Goal: Transaction & Acquisition: Purchase product/service

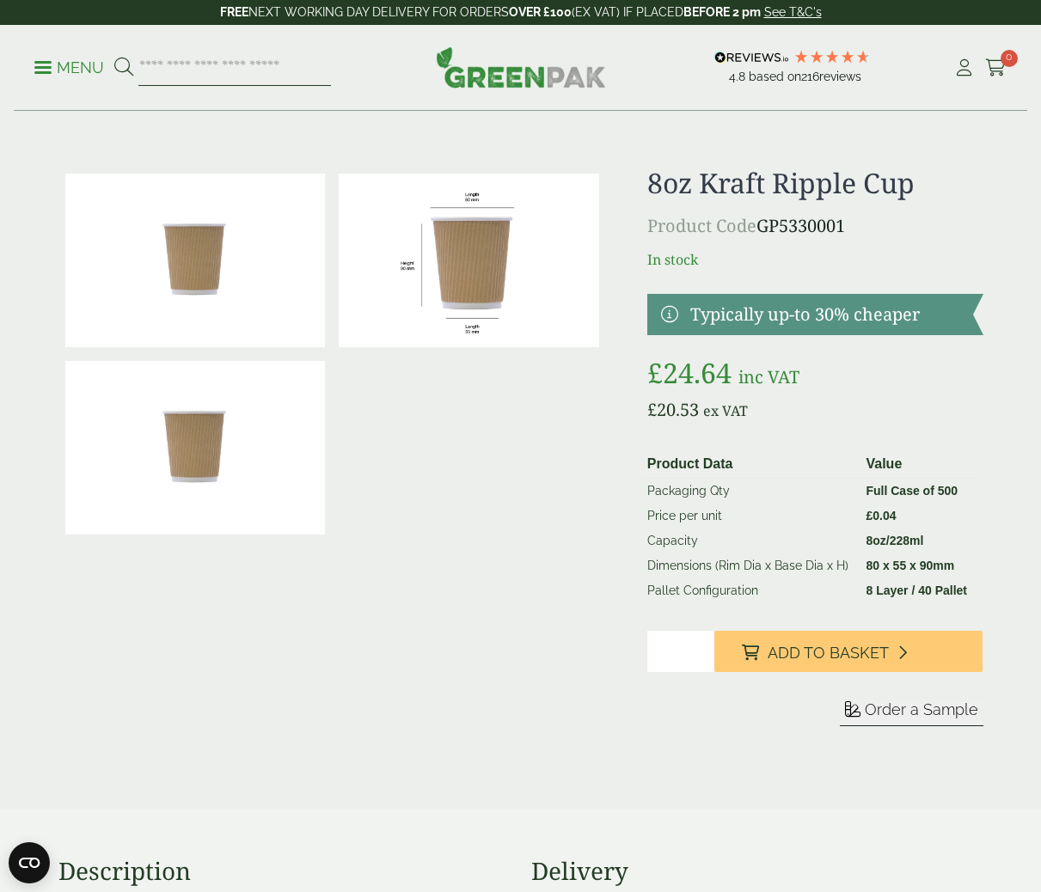
click at [252, 63] on input "search" at bounding box center [234, 68] width 193 height 36
type input "**********"
click at [114, 57] on button at bounding box center [123, 68] width 19 height 22
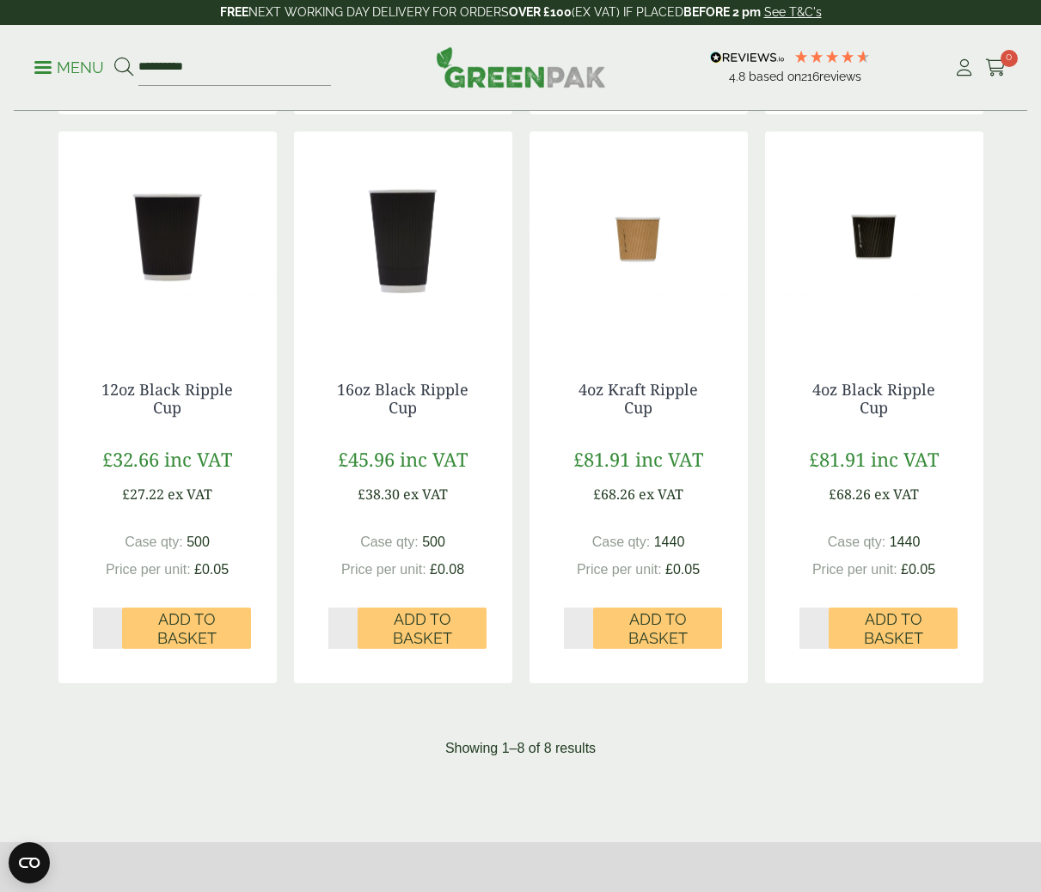
scroll to position [813, 0]
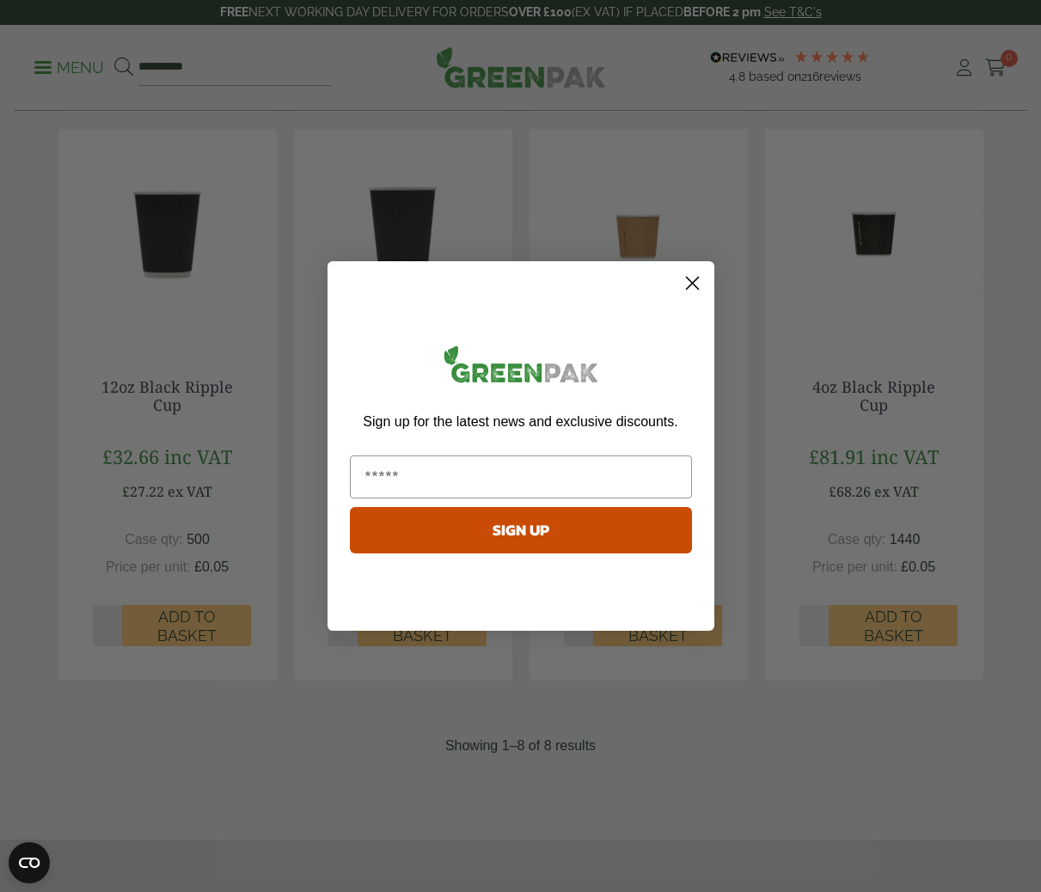
click at [692, 283] on icon "Close dialog" at bounding box center [692, 284] width 12 height 12
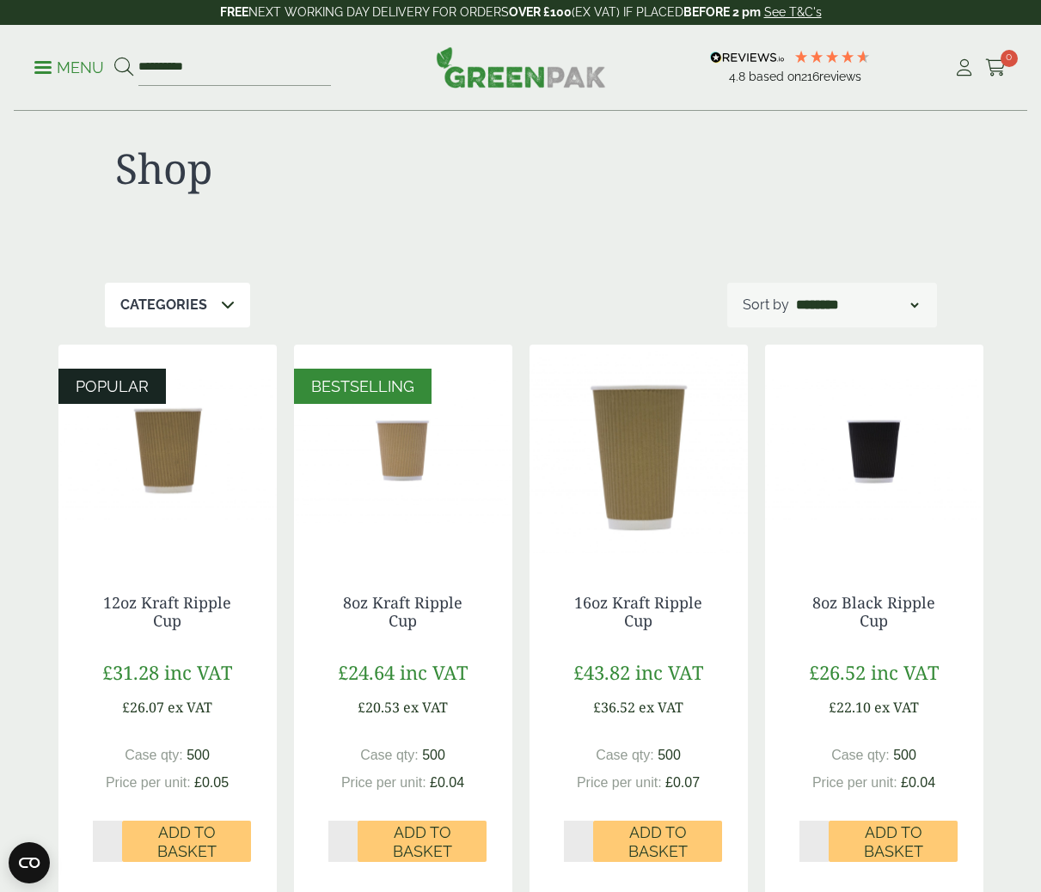
scroll to position [0, 0]
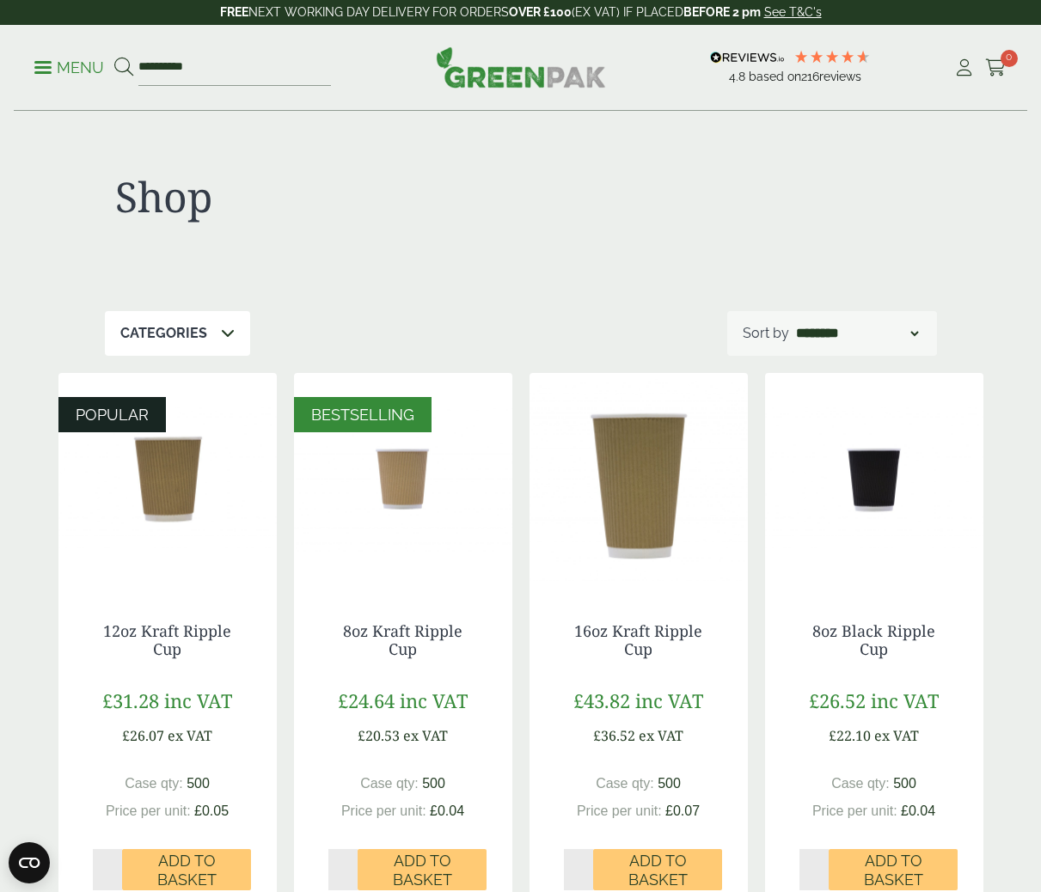
click at [411, 487] on img at bounding box center [403, 480] width 218 height 215
